Goal: Information Seeking & Learning: Learn about a topic

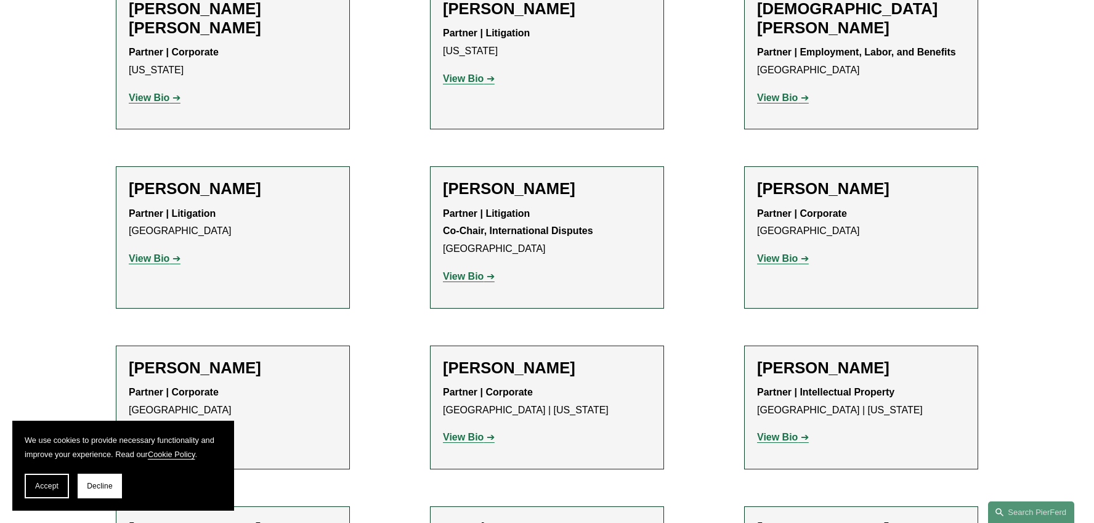
scroll to position [3388, 0]
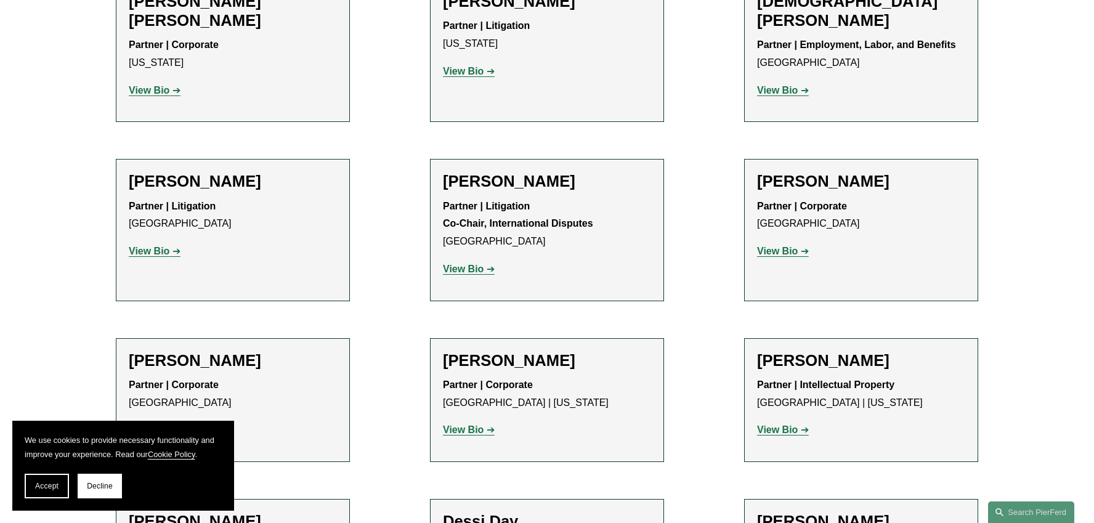
click at [780, 425] on strong "View Bio" at bounding box center [777, 430] width 41 height 10
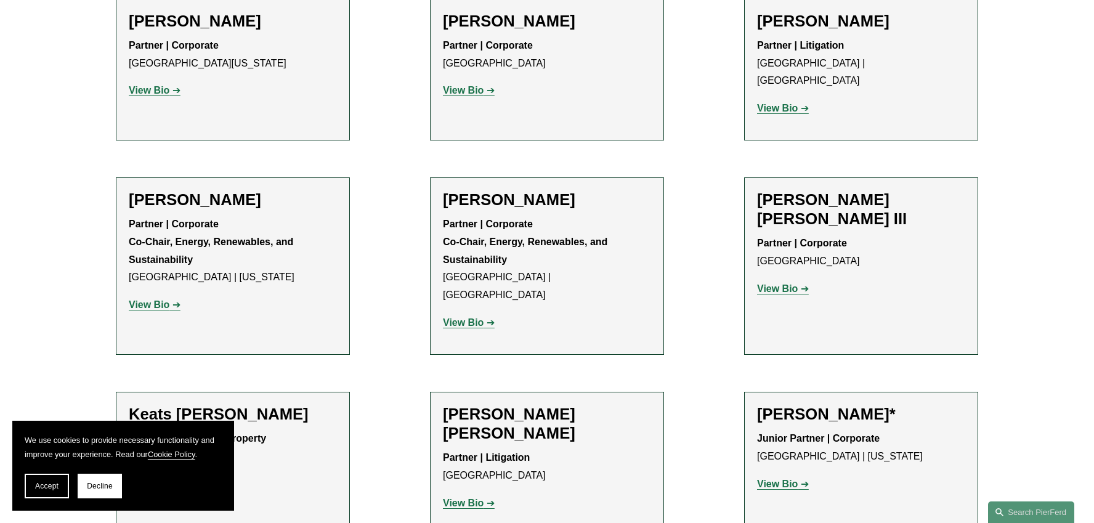
scroll to position [11811, 0]
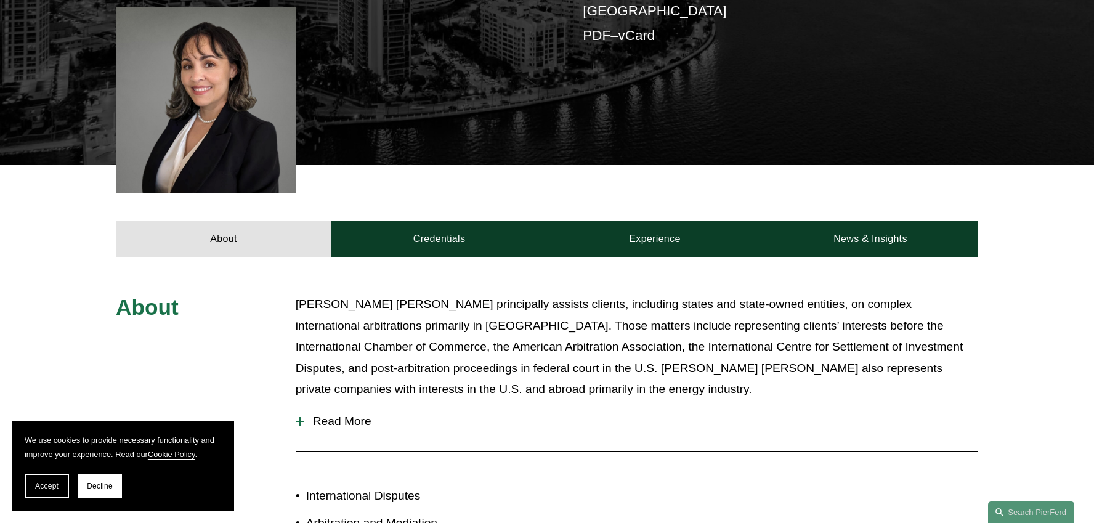
scroll to position [364, 0]
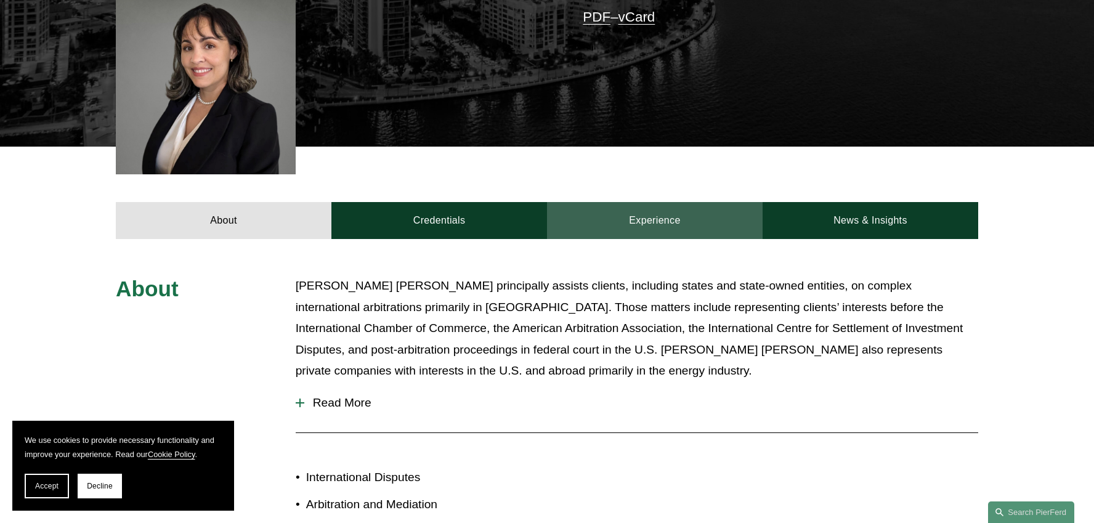
click at [652, 213] on link "Experience" at bounding box center [655, 220] width 216 height 37
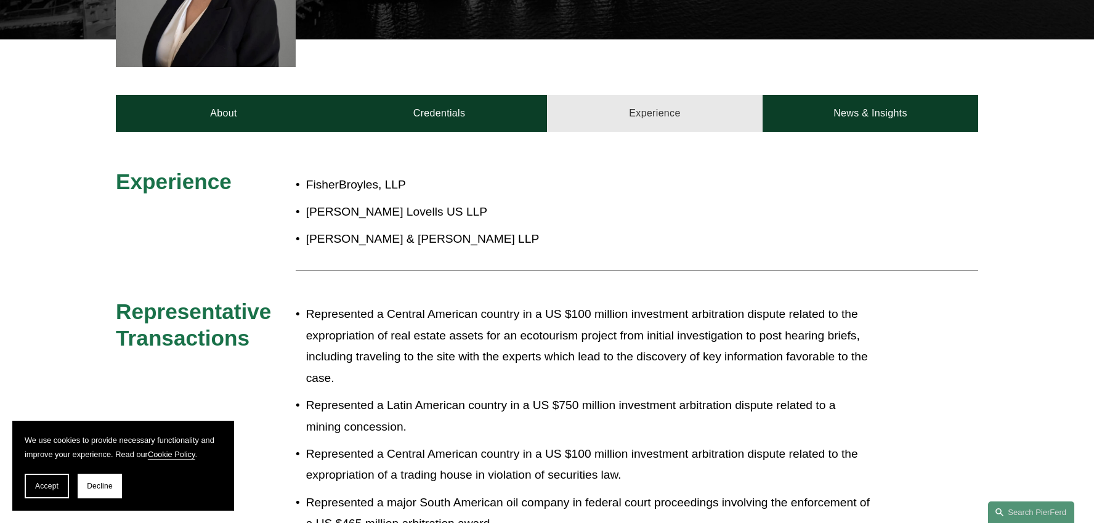
scroll to position [479, 0]
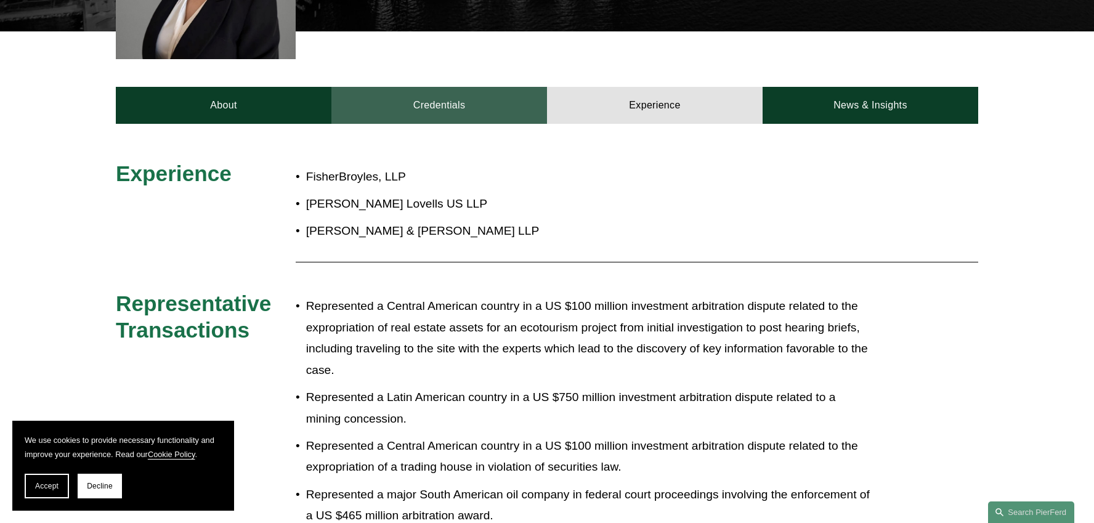
click at [431, 108] on link "Credentials" at bounding box center [440, 105] width 216 height 37
